Goal: Navigation & Orientation: Understand site structure

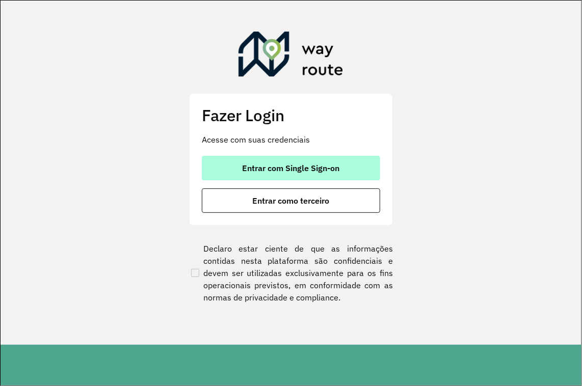
click at [303, 159] on button "Entrar com Single Sign-on" at bounding box center [291, 168] width 178 height 24
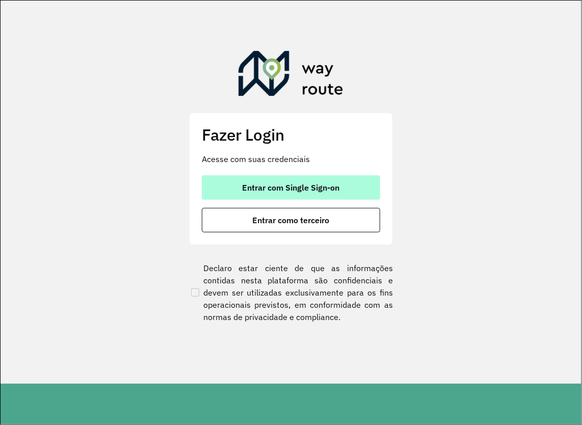
click at [267, 190] on span "Entrar com Single Sign-on" at bounding box center [290, 187] width 97 height 8
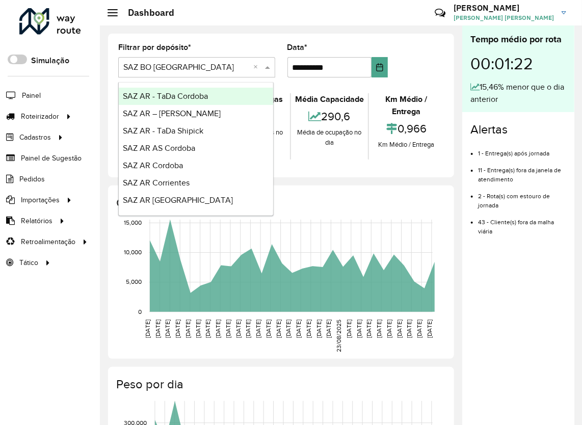
click at [164, 76] on div "Selecione um depósito × SAZ BO El Alto ×" at bounding box center [196, 67] width 157 height 20
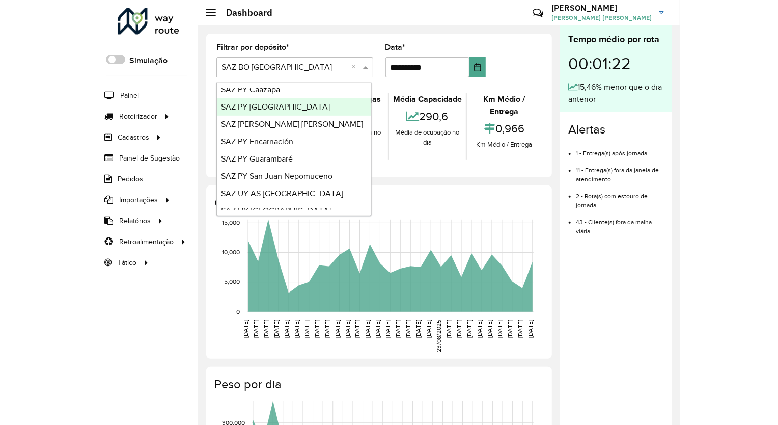
scroll to position [813, 0]
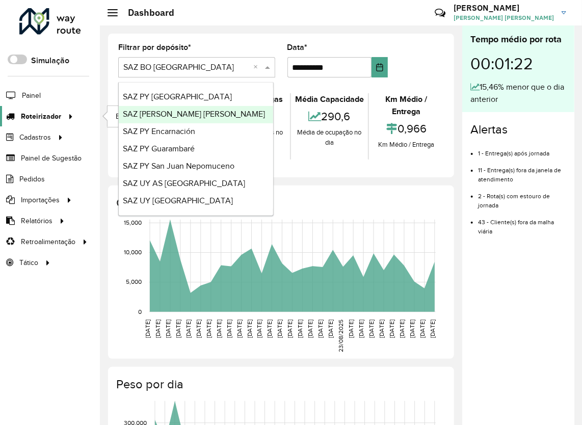
click at [48, 111] on span "Roteirizador" at bounding box center [41, 116] width 40 height 11
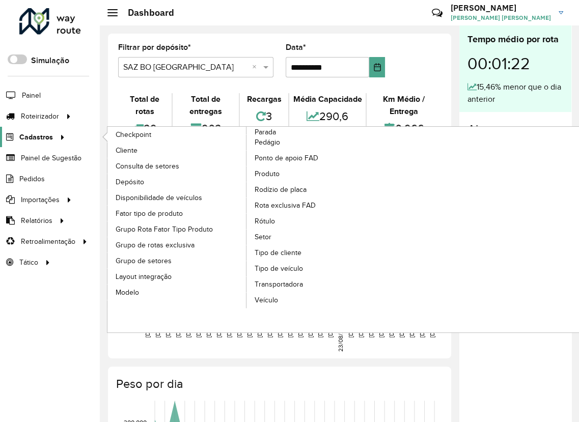
click at [49, 138] on span "Cadastros" at bounding box center [36, 137] width 34 height 11
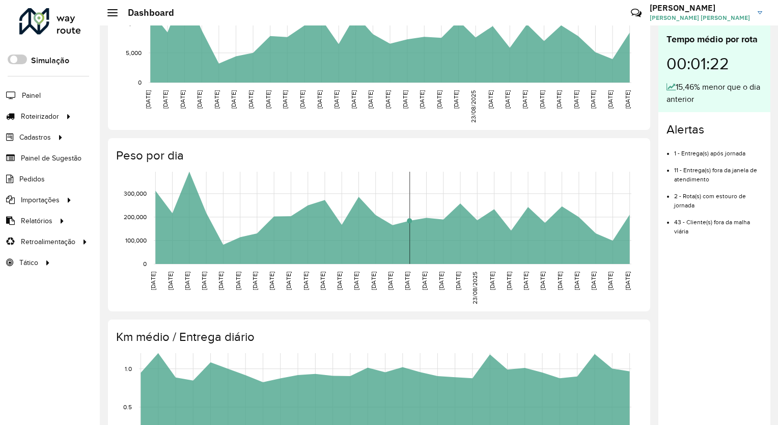
scroll to position [153, 0]
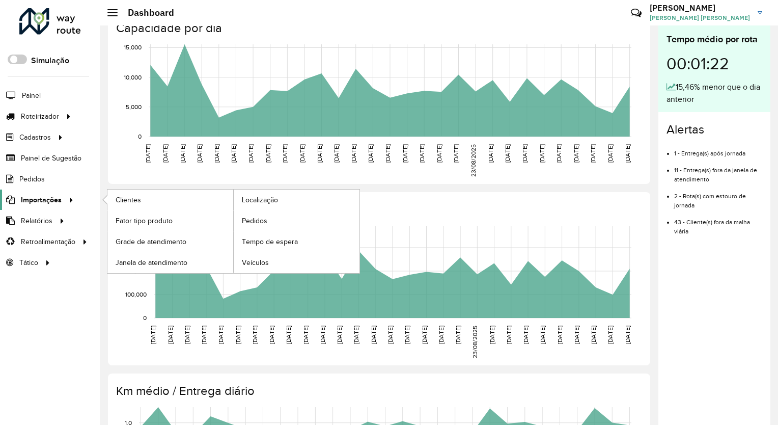
click at [41, 199] on span "Importações" at bounding box center [41, 200] width 41 height 11
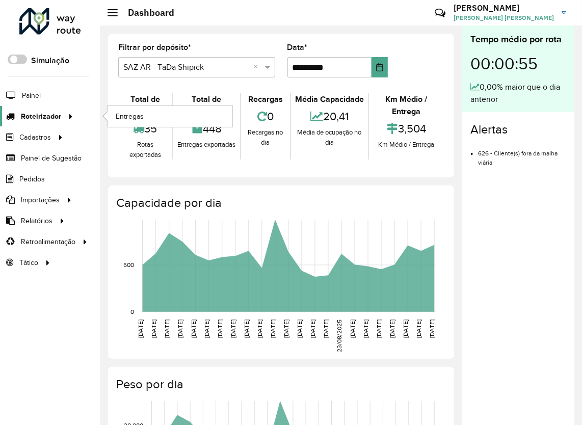
click at [65, 111] on icon at bounding box center [69, 115] width 9 height 15
click at [39, 113] on span "Roteirizador" at bounding box center [41, 116] width 40 height 11
